Goal: Task Accomplishment & Management: Use online tool/utility

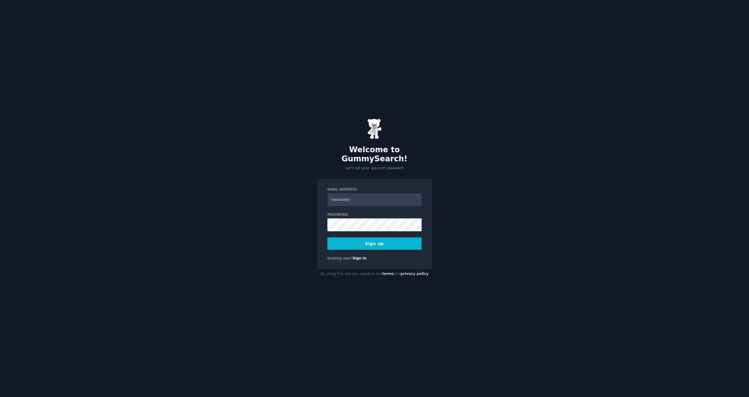
click at [334, 196] on input "Email Address" at bounding box center [374, 199] width 94 height 13
click at [331, 196] on input "Email Address" at bounding box center [374, 199] width 94 height 13
click at [331, 194] on input "Email Address" at bounding box center [374, 199] width 94 height 13
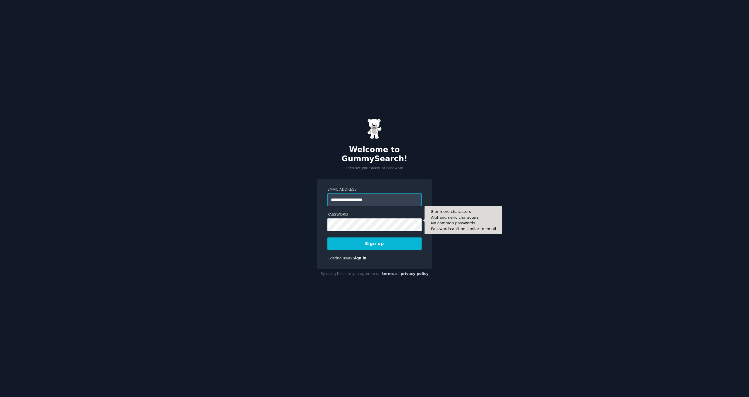
click at [350, 214] on form "**********" at bounding box center [374, 218] width 94 height 63
click at [381, 197] on input "**********" at bounding box center [374, 199] width 94 height 13
drag, startPoint x: 381, startPoint y: 196, endPoint x: 328, endPoint y: 196, distance: 52.9
click at [328, 196] on input "**********" at bounding box center [374, 199] width 94 height 13
click at [376, 239] on button "Sign up" at bounding box center [374, 243] width 94 height 12
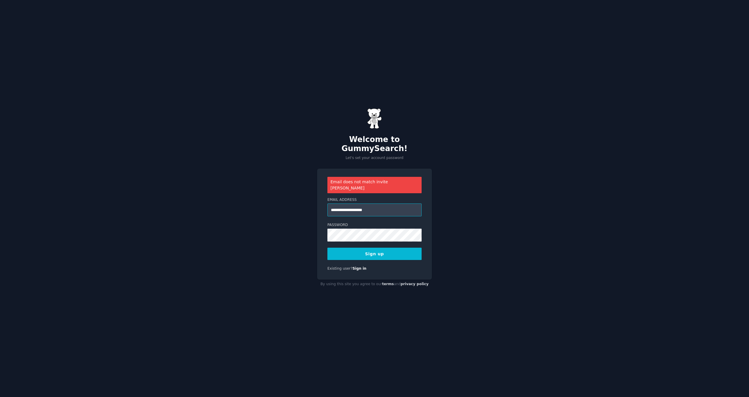
drag, startPoint x: 380, startPoint y: 203, endPoint x: 324, endPoint y: 202, distance: 55.6
click at [327, 203] on input "**********" at bounding box center [374, 209] width 94 height 13
type input "**********"
click at [372, 247] on button "Sign up" at bounding box center [374, 253] width 94 height 12
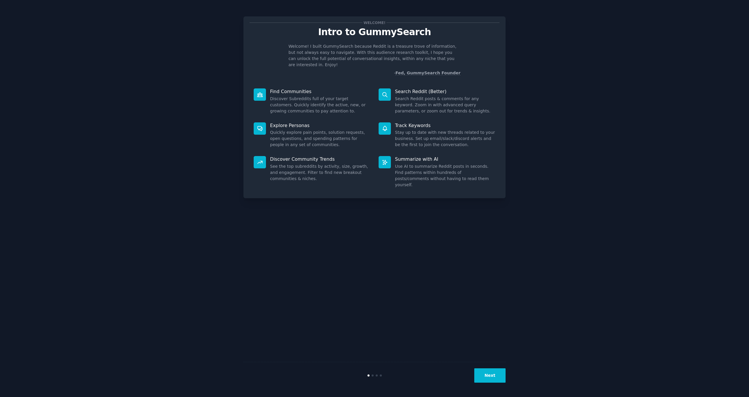
click at [486, 377] on button "Next" at bounding box center [489, 375] width 31 height 14
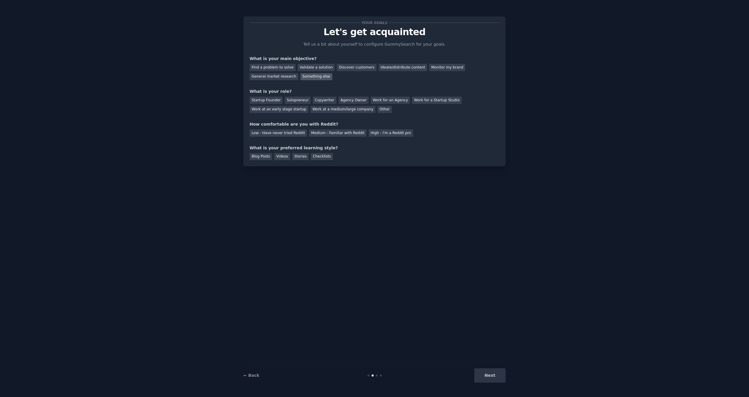
click at [313, 78] on div "Something else" at bounding box center [316, 76] width 32 height 7
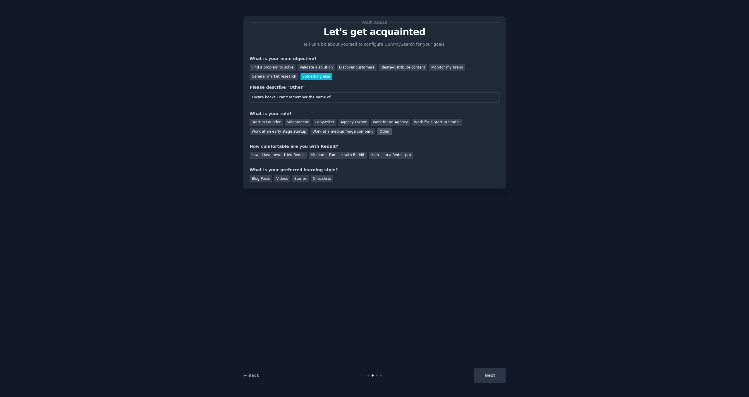
type input "Locate books I can't remember the name of"
click at [378, 133] on div "Other" at bounding box center [384, 131] width 14 height 7
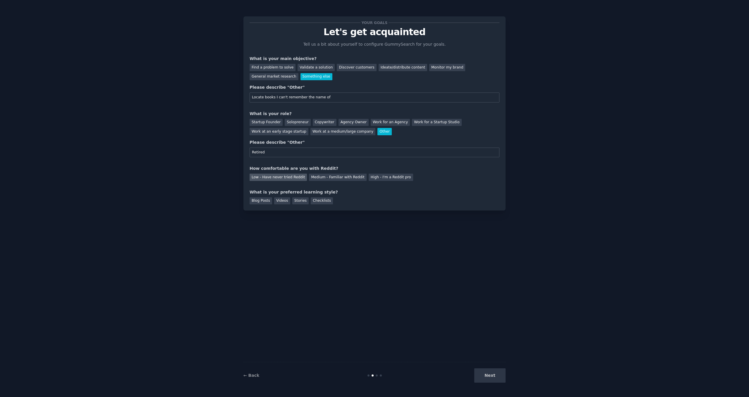
type input "Retired"
click at [295, 177] on div "Low - Have never tried Reddit" at bounding box center [278, 176] width 57 height 7
click at [298, 200] on div "Stories" at bounding box center [300, 200] width 16 height 7
click at [499, 375] on button "Next" at bounding box center [489, 375] width 31 height 14
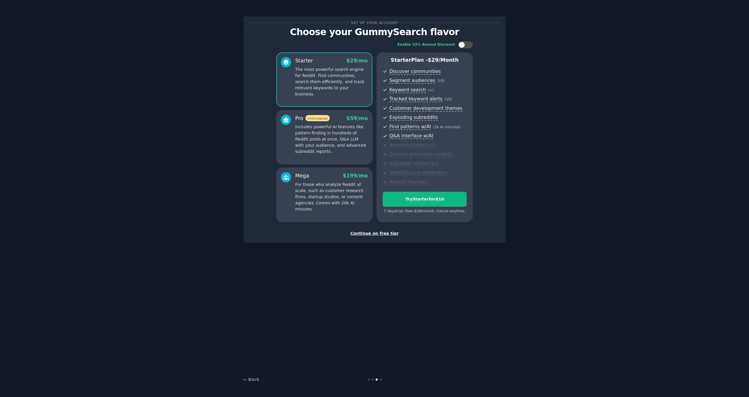
click at [375, 234] on div "Continue on free tier" at bounding box center [375, 233] width 250 height 6
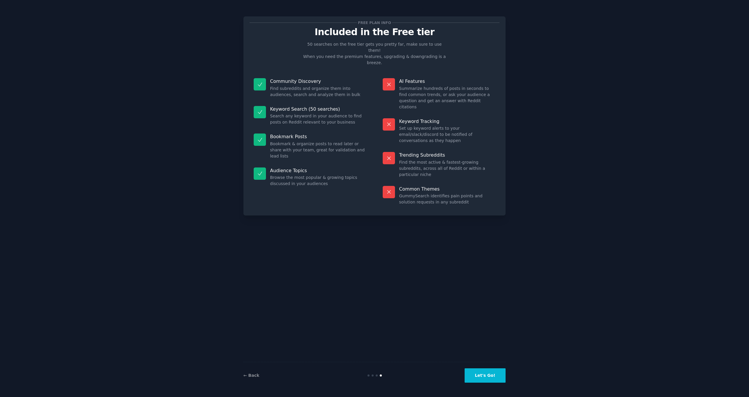
click at [485, 380] on button "Let's Go!" at bounding box center [485, 375] width 41 height 14
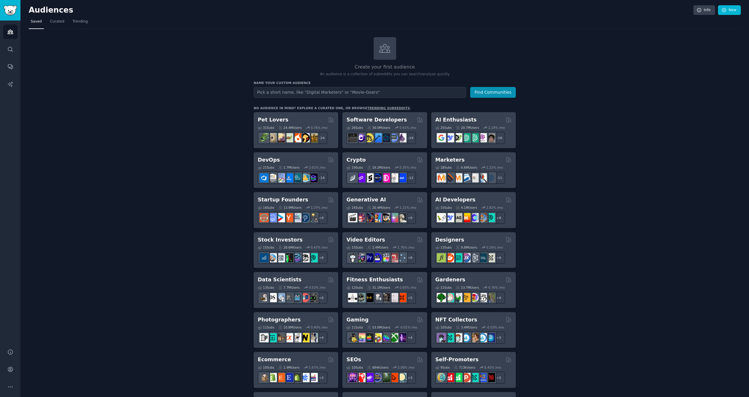
click at [374, 92] on input "text" at bounding box center [360, 92] width 212 height 11
click at [503, 95] on button "Find Communities" at bounding box center [493, 92] width 46 height 11
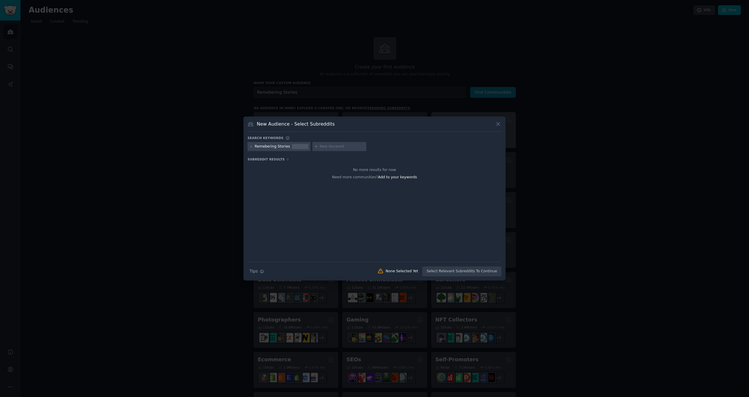
click at [497, 125] on icon at bounding box center [497, 123] width 3 height 3
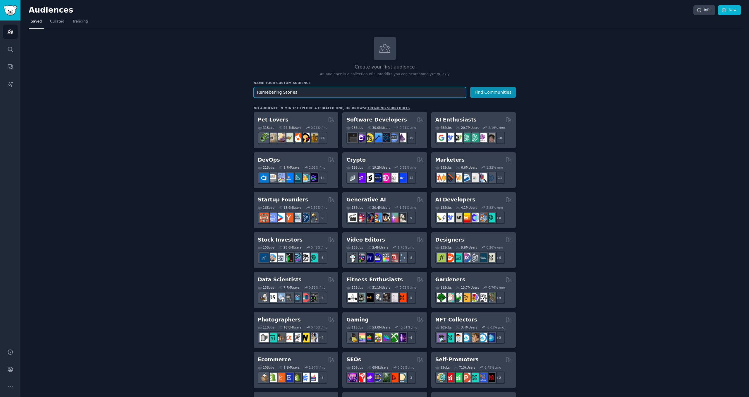
drag, startPoint x: 281, startPoint y: 92, endPoint x: 255, endPoint y: 91, distance: 25.2
click at [255, 91] on input "Remebering Stories" at bounding box center [360, 92] width 212 height 11
type input "Stories"
click at [490, 94] on button "Find Communities" at bounding box center [493, 92] width 46 height 11
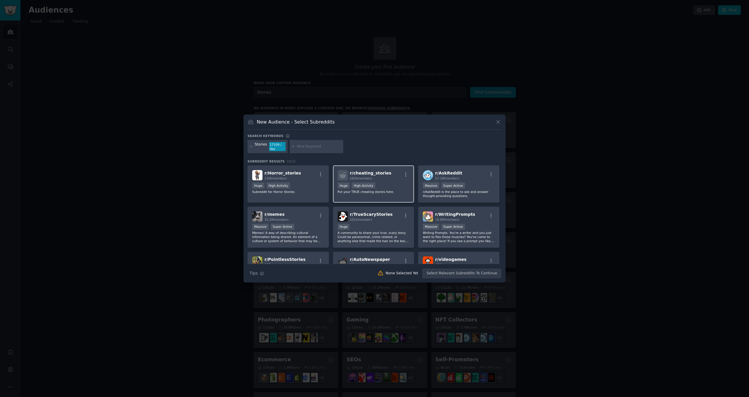
click at [362, 180] on span "282k members" at bounding box center [361, 178] width 22 height 4
click at [477, 275] on button "Create Audience" at bounding box center [482, 273] width 39 height 10
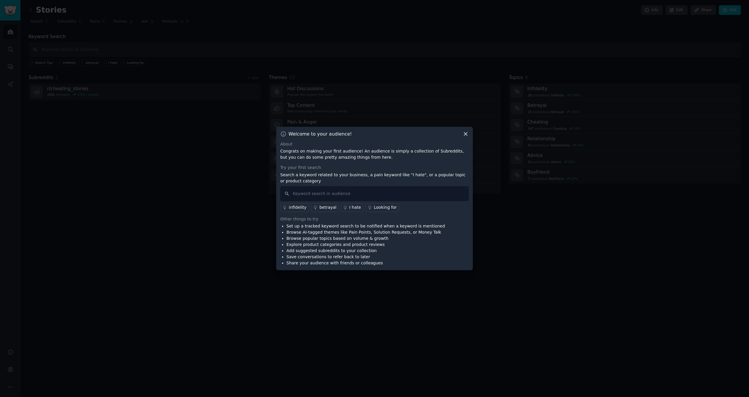
click at [465, 135] on icon at bounding box center [465, 134] width 6 height 6
click at [296, 193] on input "text" at bounding box center [374, 193] width 188 height 15
type input "hotwife, cuckhold, airport hotel, magazine"
click at [298, 208] on div "infidelity" at bounding box center [298, 207] width 18 height 6
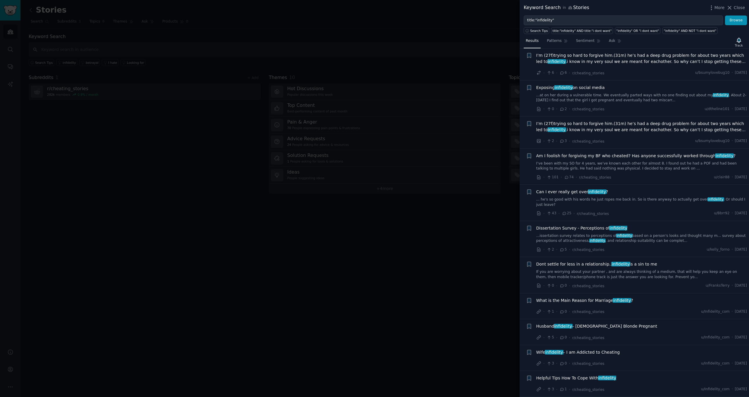
scroll to position [2073, 0]
click at [586, 267] on span "Dont settle for less in a relationship.. infidelity is a sin to me" at bounding box center [596, 264] width 121 height 6
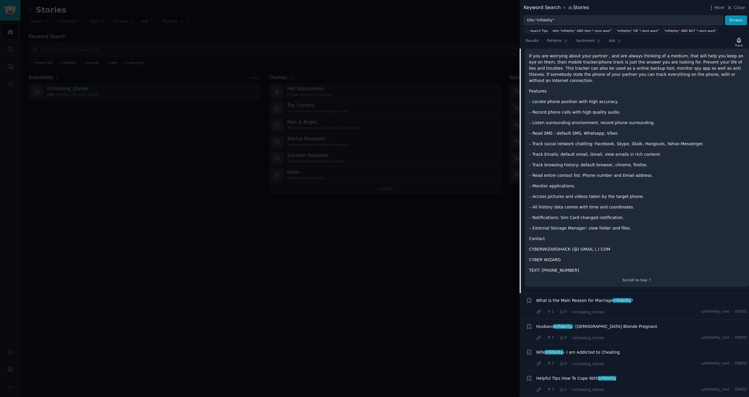
scroll to position [2287, 0]
